Goal: Transaction & Acquisition: Book appointment/travel/reservation

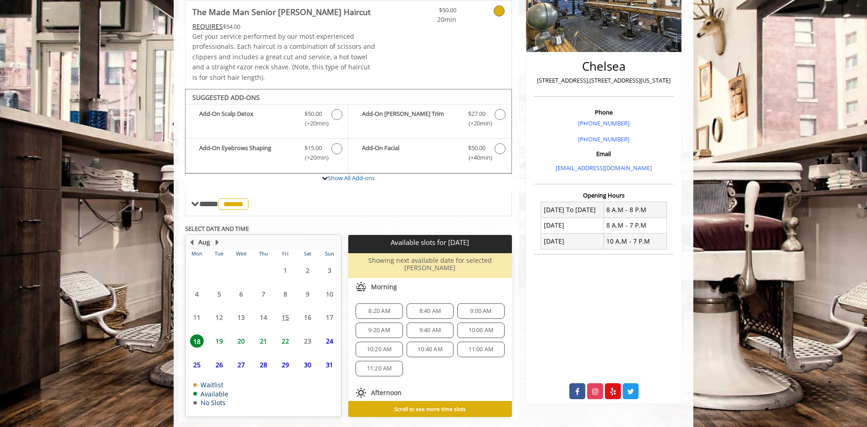
scroll to position [181, 0]
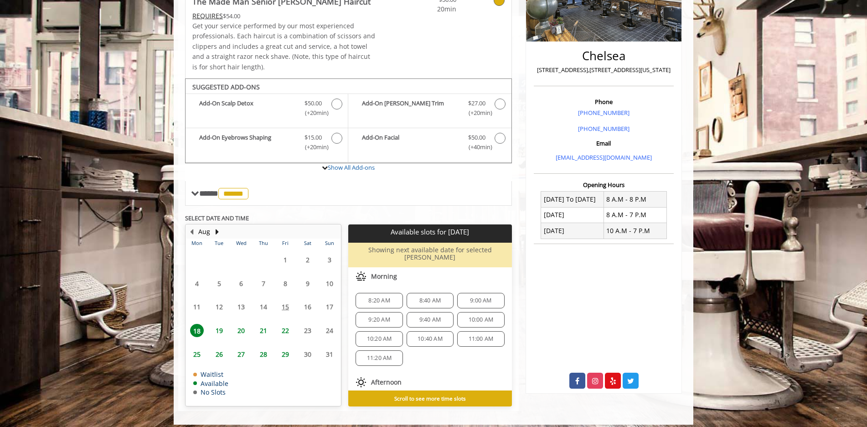
click at [241, 331] on span "20" at bounding box center [241, 330] width 14 height 13
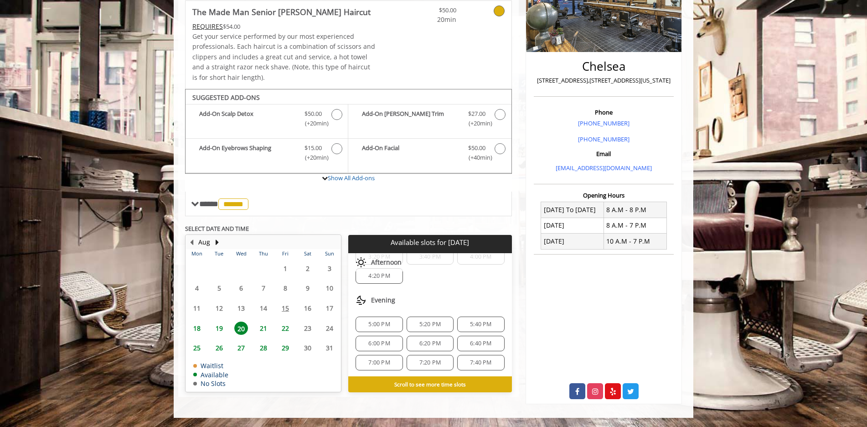
scroll to position [194, 0]
click at [216, 328] on span "19" at bounding box center [219, 327] width 14 height 13
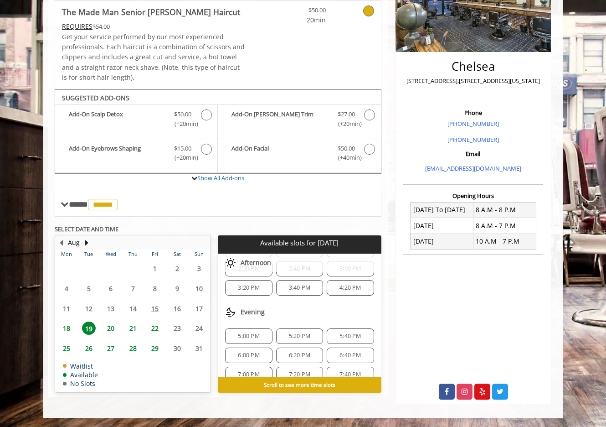
scroll to position [156, 0]
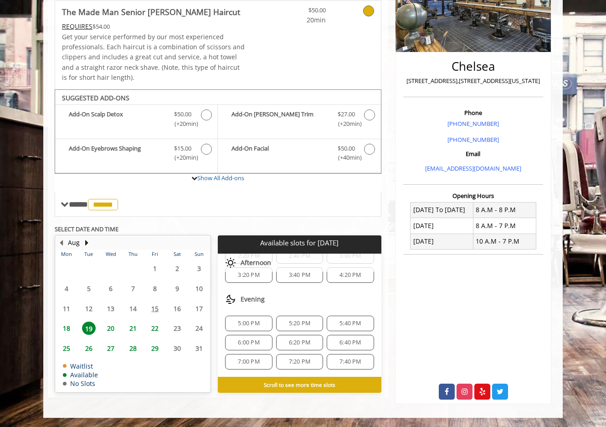
click at [294, 341] on span "6:20 PM" at bounding box center [299, 342] width 21 height 7
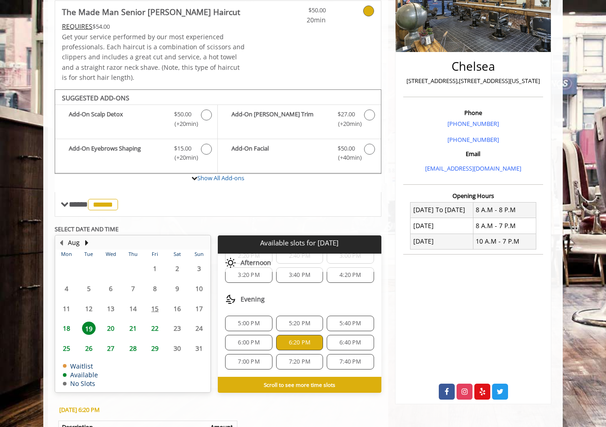
scroll to position [322, 0]
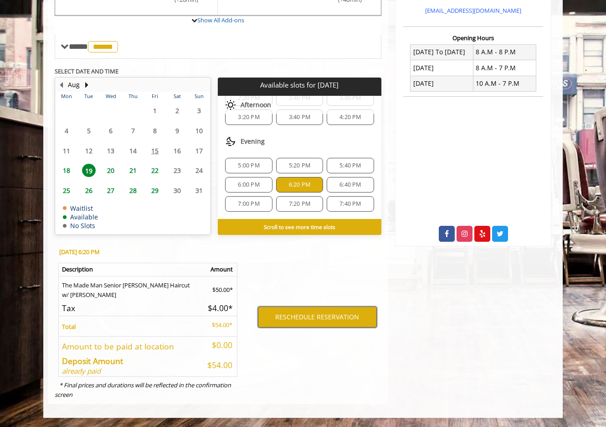
click at [320, 311] on button "RESCHEDULE RESERVATION" at bounding box center [317, 316] width 119 height 21
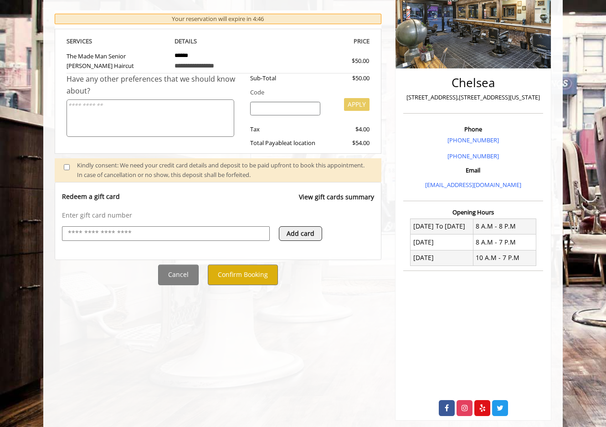
scroll to position [150, 0]
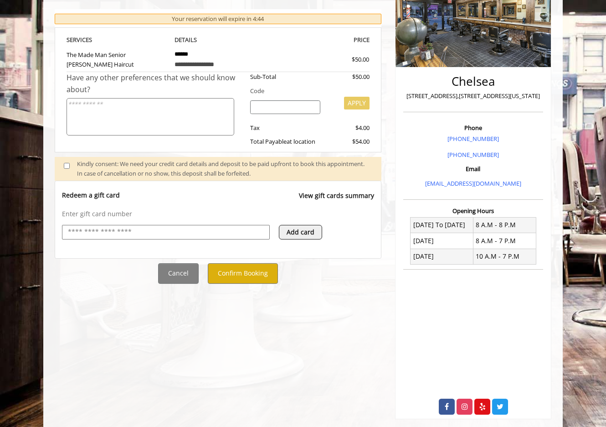
click at [243, 232] on input "text" at bounding box center [166, 232] width 198 height 11
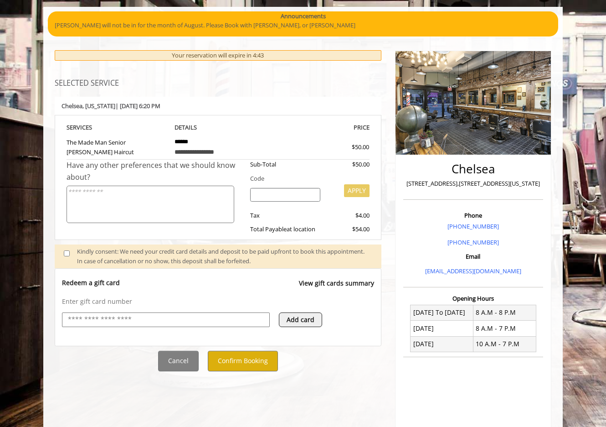
scroll to position [55, 0]
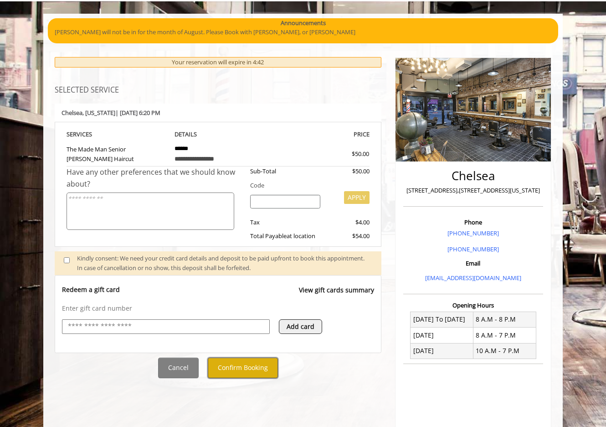
click at [245, 372] on button "Confirm Booking" at bounding box center [243, 367] width 70 height 21
